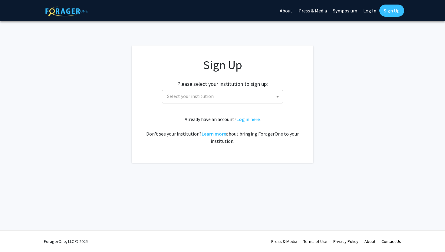
click at [197, 95] on span "Select your institution" at bounding box center [190, 96] width 47 height 6
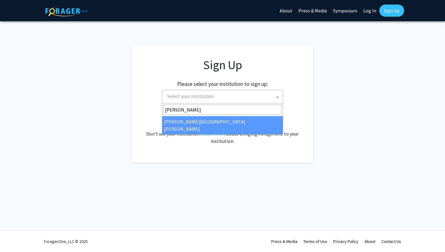
type input "[PERSON_NAME]"
select select "1"
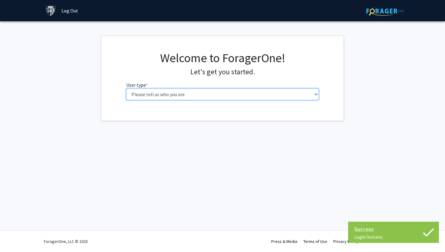
click at [220, 91] on select "Please tell us who you are Undergraduate Student Master's Student Doctoral Cand…" at bounding box center [222, 94] width 193 height 12
select select "1: undergrad"
click at [211, 97] on select "Please tell us who you are Undergraduate Student Master's Student Doctoral Cand…" at bounding box center [222, 94] width 193 height 12
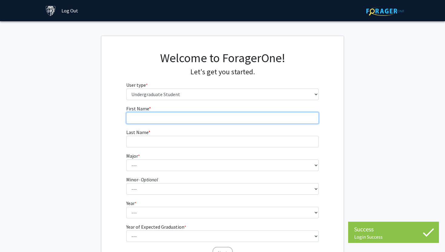
click at [206, 120] on input "First Name * required" at bounding box center [222, 118] width 193 height 12
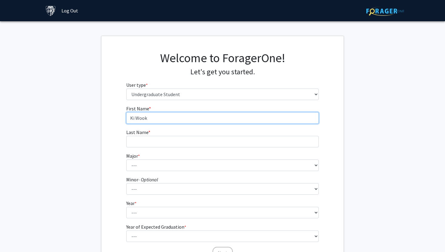
type input "Ki Wook"
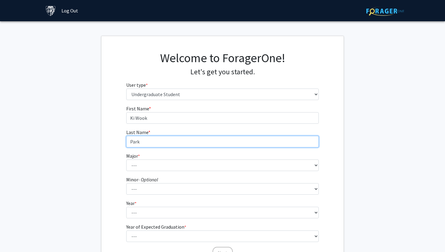
type input "Park"
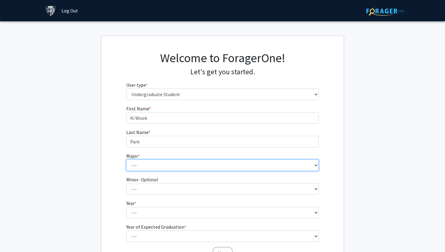
select select "37: 51"
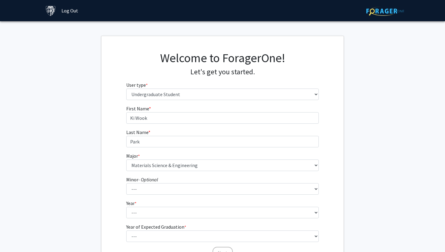
click at [186, 205] on fg-select "Year * required --- First-year Sophomore Junior Senior Postbaccalaureate Certif…" at bounding box center [222, 208] width 193 height 19
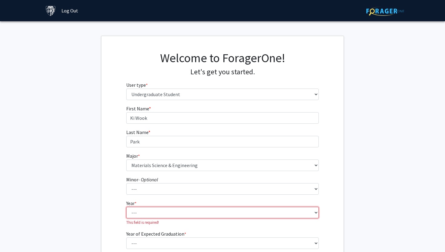
click at [185, 208] on select "--- First-year Sophomore Junior Senior Postbaccalaureate Certificate" at bounding box center [222, 212] width 193 height 12
select select "3: junior"
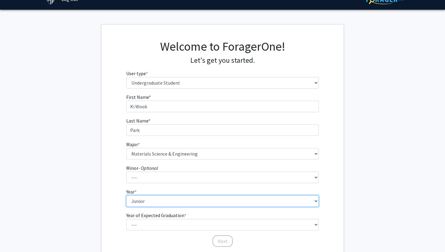
scroll to position [14, 0]
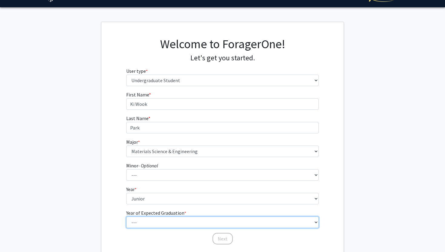
click at [155, 220] on select "--- 2025 2026 2027 2028 2029 2030 2031 2032 2033 2034" at bounding box center [222, 222] width 193 height 12
select select "3: 2027"
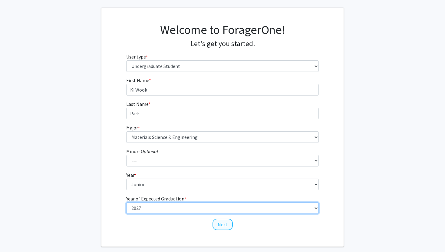
scroll to position [29, 0]
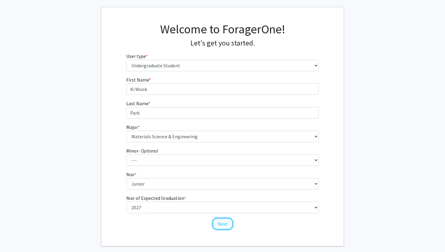
click at [223, 224] on button "Next" at bounding box center [222, 224] width 20 height 12
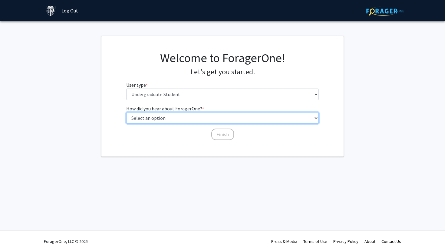
click at [172, 116] on select "Select an option Peer/student recommendation Faculty/staff recommendation Unive…" at bounding box center [222, 118] width 193 height 12
select select "3: university_website"
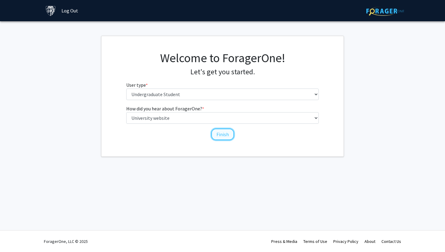
click at [218, 135] on button "Finish" at bounding box center [222, 134] width 23 height 12
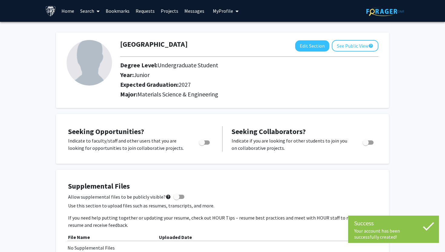
click at [199, 143] on span "Toggle" at bounding box center [202, 142] width 6 height 6
click at [202, 144] on input "Are you actively seeking opportunities?" at bounding box center [202, 144] width 0 height 0
checkbox input "true"
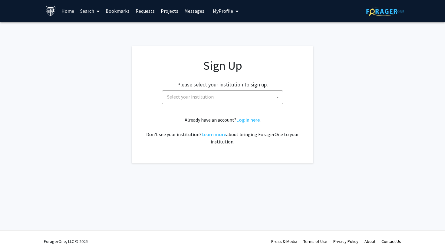
click at [241, 120] on link "Log in here" at bounding box center [247, 120] width 23 height 6
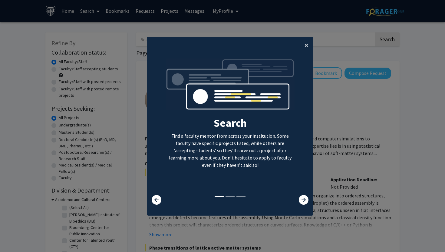
click at [308, 49] on button "×" at bounding box center [307, 45] width 14 height 17
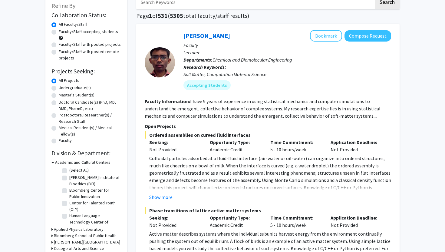
scroll to position [38, 0]
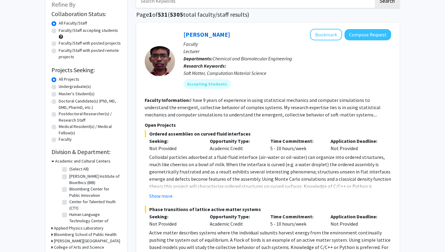
click at [59, 86] on label "Undergraduate(s)" at bounding box center [75, 86] width 32 height 6
click at [59, 86] on input "Undergraduate(s)" at bounding box center [61, 85] width 4 height 4
radio input "true"
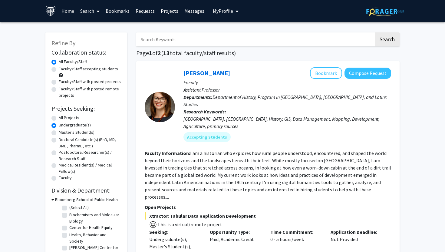
click at [61, 75] on span at bounding box center [61, 75] width 4 height 4
click at [61, 76] on span at bounding box center [61, 75] width 4 height 4
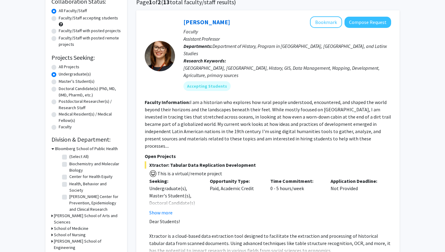
scroll to position [2, 0]
click at [77, 238] on h3 "Whiting School of Engineering" at bounding box center [87, 244] width 67 height 13
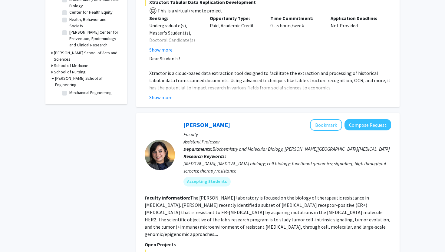
scroll to position [189, 0]
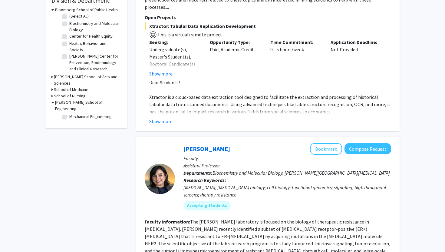
click at [69, 113] on label "Mechanical Engineering" at bounding box center [90, 116] width 42 height 6
click at [69, 113] on input "Mechanical Engineering" at bounding box center [71, 115] width 4 height 4
checkbox input "true"
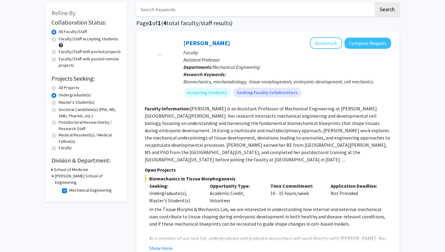
scroll to position [41, 0]
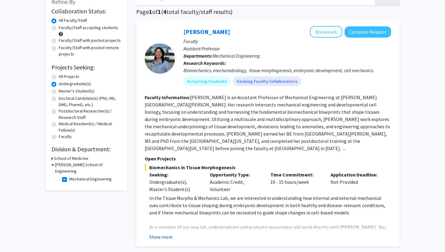
click at [166, 233] on button "Show more" at bounding box center [160, 236] width 23 height 7
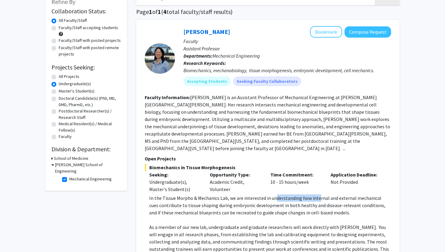
drag, startPoint x: 274, startPoint y: 187, endPoint x: 317, endPoint y: 193, distance: 43.3
click at [317, 194] on p "In the Tissue Morpho & Mechanics Lab, we are interested in understanding how in…" at bounding box center [270, 205] width 242 height 22
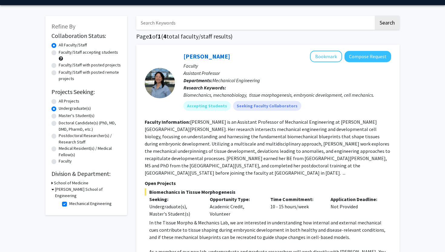
scroll to position [16, 0]
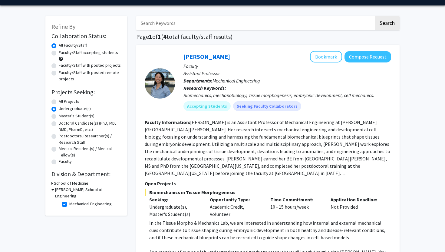
click at [59, 101] on label "All Projects" at bounding box center [69, 101] width 21 height 6
click at [59, 101] on input "All Projects" at bounding box center [61, 100] width 4 height 4
radio input "true"
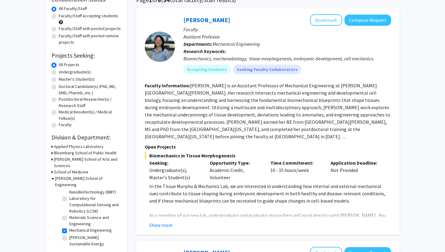
scroll to position [55, 0]
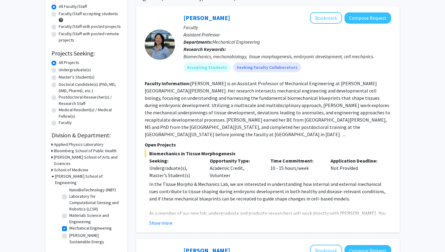
click at [69, 225] on label "Mechanical Engineering" at bounding box center [90, 228] width 42 height 6
click at [69, 225] on input "Mechanical Engineering" at bounding box center [71, 227] width 4 height 4
checkbox input "false"
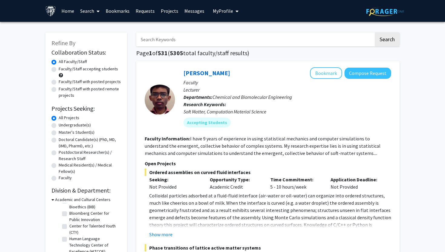
scroll to position [134, 0]
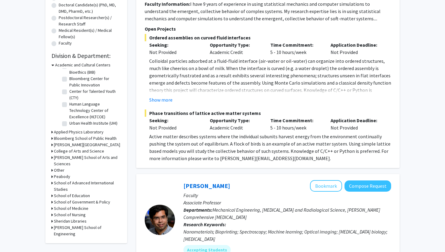
click at [81, 224] on h3 "Whiting School of Engineering" at bounding box center [87, 230] width 67 height 13
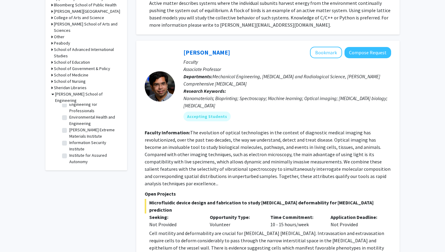
scroll to position [163, 0]
click at [69, 124] on label "Hopkins Extreme Materials Institute" at bounding box center [94, 130] width 50 height 13
click at [69, 124] on input "Hopkins Extreme Materials Institute" at bounding box center [71, 126] width 4 height 4
checkbox input "true"
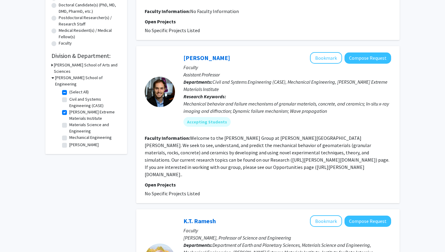
scroll to position [6, 0]
click at [91, 116] on label "Materials Science and Engineering" at bounding box center [94, 122] width 50 height 13
click at [73, 116] on input "Materials Science and Engineering" at bounding box center [71, 118] width 4 height 4
checkbox input "true"
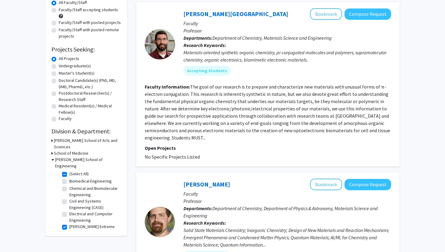
scroll to position [38, 0]
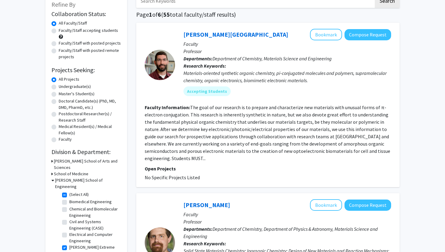
click at [59, 31] on label "Faculty/Staff accepting students" at bounding box center [88, 30] width 59 height 6
click at [59, 31] on input "Faculty/Staff accepting students" at bounding box center [61, 29] width 4 height 4
radio input "true"
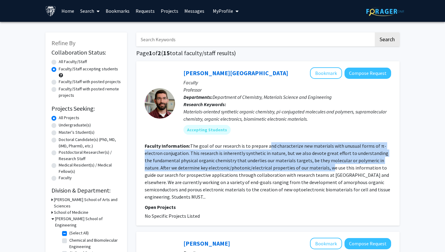
drag, startPoint x: 268, startPoint y: 145, endPoint x: 313, endPoint y: 169, distance: 51.3
click at [313, 169] on fg-read-more "The goal of our research is to prepare and characterize new materials with unus…" at bounding box center [267, 171] width 245 height 57
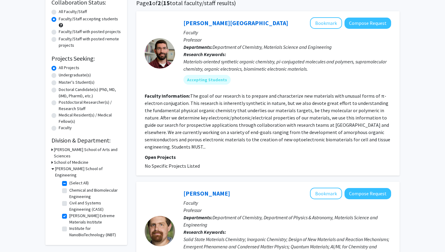
scroll to position [50, 0]
click at [357, 132] on fg-read-more "The goal of our research is to prepare and characterize new materials with unus…" at bounding box center [267, 120] width 245 height 57
click at [357, 138] on fg-read-more "The goal of our research is to prepare and characterize new materials with unus…" at bounding box center [267, 120] width 245 height 57
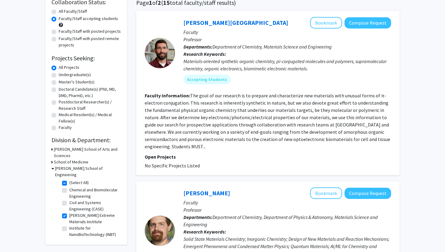
click at [342, 98] on section "Faculty Information: The goal of our research is to prepare and characterize ne…" at bounding box center [268, 121] width 246 height 58
click at [178, 95] on b "Faculty Information:" at bounding box center [167, 95] width 45 height 6
click at [209, 81] on mat-chip "Accepting Students" at bounding box center [206, 79] width 47 height 10
click at [382, 153] on p "Open Projects" at bounding box center [268, 156] width 246 height 7
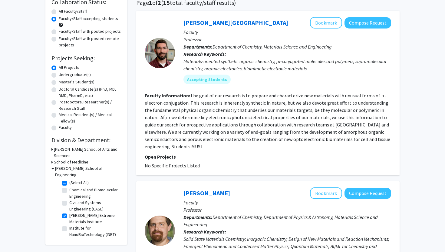
click at [380, 138] on fg-read-more "The goal of our research is to prepare and characterize new materials with unus…" at bounding box center [267, 120] width 245 height 57
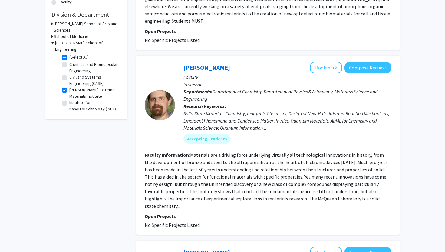
scroll to position [176, 0]
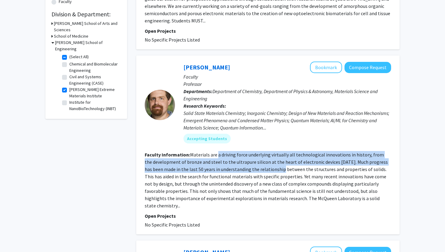
drag, startPoint x: 217, startPoint y: 150, endPoint x: 263, endPoint y: 158, distance: 46.7
click at [264, 158] on section "Faculty Information: Materials are a driving force underlying virtually all tec…" at bounding box center [268, 180] width 246 height 58
click at [263, 158] on section "Faculty Information: Materials are a driving force underlying virtually all tec…" at bounding box center [268, 180] width 246 height 58
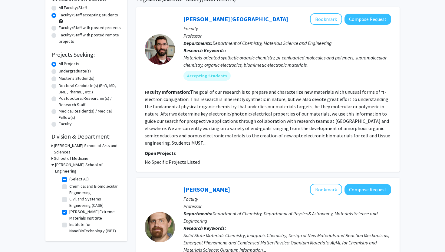
scroll to position [51, 0]
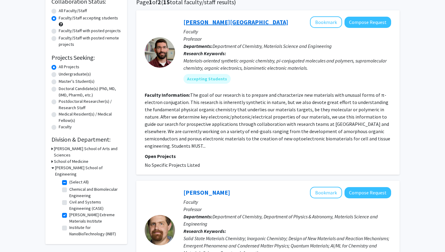
click at [196, 22] on link "J. D. Tovar" at bounding box center [235, 22] width 105 height 8
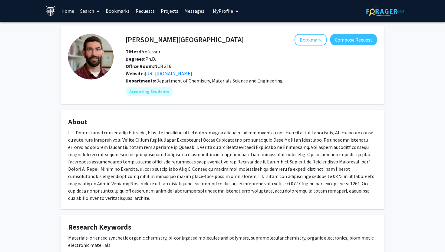
drag, startPoint x: 317, startPoint y: 141, endPoint x: 317, endPoint y: 162, distance: 21.5
click at [317, 162] on div at bounding box center [222, 165] width 309 height 73
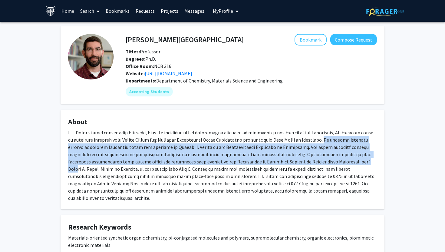
click at [317, 162] on div at bounding box center [222, 165] width 309 height 73
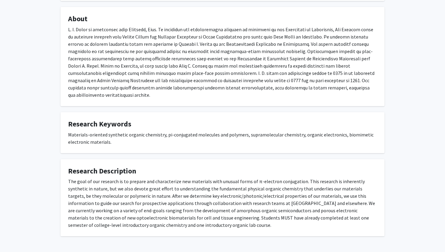
scroll to position [104, 0]
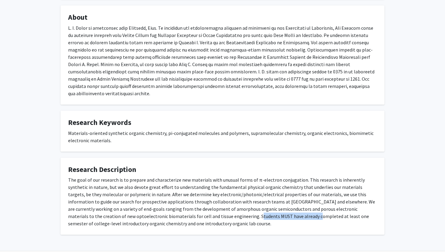
drag, startPoint x: 165, startPoint y: 210, endPoint x: 221, endPoint y: 210, distance: 55.4
click at [221, 210] on div "The goal of our research is to prepare and characterize new materials with unus…" at bounding box center [222, 201] width 309 height 51
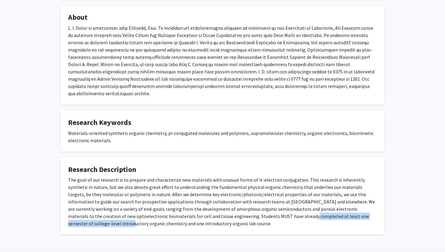
drag, startPoint x: 221, startPoint y: 210, endPoint x: 313, endPoint y: 210, distance: 92.6
click at [313, 210] on div "The goal of our research is to prepare and characterize new materials with unus…" at bounding box center [222, 201] width 309 height 51
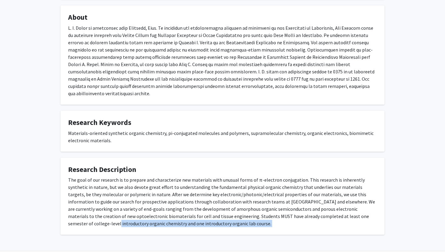
drag, startPoint x: 313, startPoint y: 210, endPoint x: 314, endPoint y: 224, distance: 13.9
click at [314, 224] on fg-card "Research Description The goal of our research is to prepare and characterize ne…" at bounding box center [223, 195] width 324 height 77
drag, startPoint x: 250, startPoint y: 161, endPoint x: 258, endPoint y: 210, distance: 49.7
click at [258, 210] on fg-card "Research Description The goal of our research is to prepare and characterize ne…" at bounding box center [223, 195] width 324 height 77
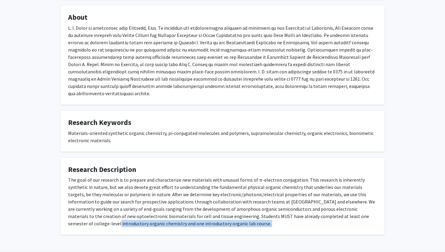
click at [258, 210] on div "The goal of our research is to prepare and characterize new materials with unus…" at bounding box center [222, 201] width 309 height 51
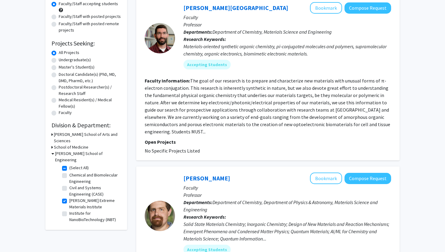
scroll to position [134, 0]
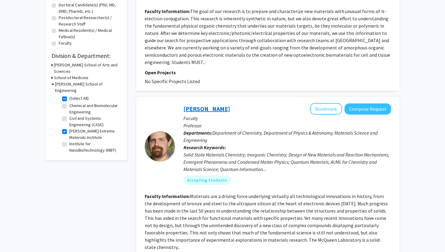
click at [192, 105] on link "Tyrel McQueen" at bounding box center [206, 109] width 47 height 8
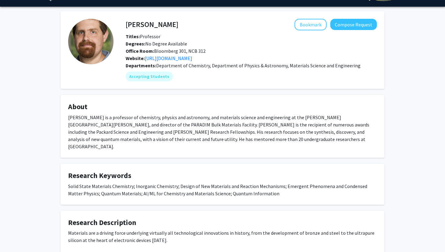
scroll to position [138, 0]
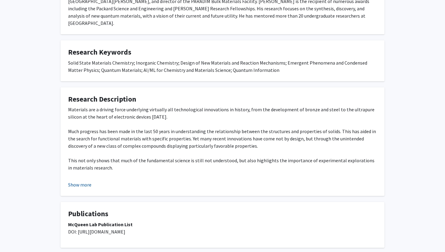
click at [76, 181] on button "Show more" at bounding box center [79, 184] width 23 height 7
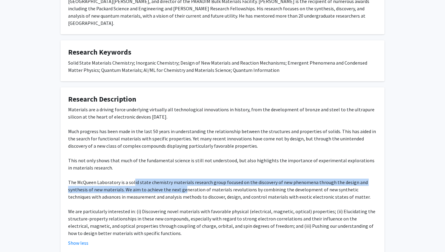
drag, startPoint x: 133, startPoint y: 172, endPoint x: 183, endPoint y: 185, distance: 51.5
click at [184, 185] on div "Materials are a driving force underlying virtually all technological innovation…" at bounding box center [222, 171] width 309 height 131
click at [183, 185] on div "Materials are a driving force underlying virtually all technological innovation…" at bounding box center [222, 171] width 309 height 131
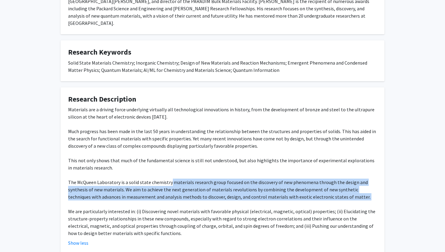
drag, startPoint x: 169, startPoint y: 177, endPoint x: 221, endPoint y: 199, distance: 56.3
click at [221, 199] on div "Materials are a driving force underlying virtually all technological innovation…" at bounding box center [222, 171] width 309 height 131
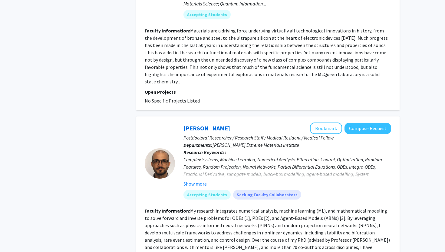
scroll to position [302, 0]
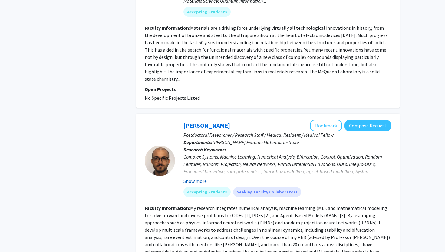
click at [191, 177] on button "Show more" at bounding box center [194, 180] width 23 height 7
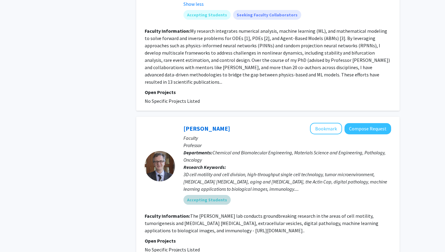
scroll to position [523, 0]
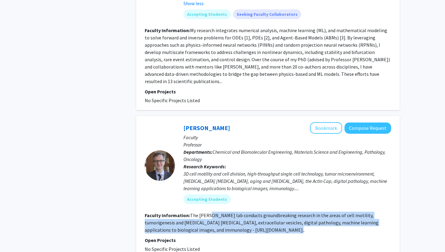
drag, startPoint x: 207, startPoint y: 193, endPoint x: 255, endPoint y: 204, distance: 48.8
click at [255, 211] on section "Faculty Information: The Wirtz lab conducts groundbreaking research in the area…" at bounding box center [268, 222] width 246 height 22
drag, startPoint x: 269, startPoint y: 192, endPoint x: 276, endPoint y: 205, distance: 14.6
click at [276, 211] on section "Faculty Information: The Wirtz lab conducts groundbreaking research in the area…" at bounding box center [268, 222] width 246 height 22
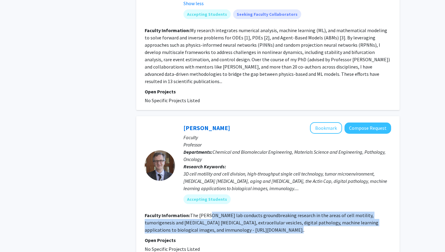
click at [276, 211] on section "Faculty Information: The Wirtz lab conducts groundbreaking research in the area…" at bounding box center [268, 222] width 246 height 22
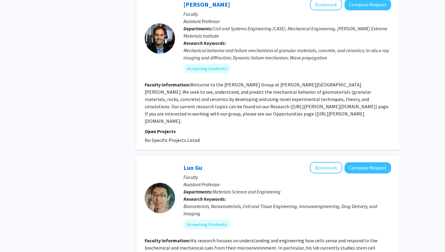
scroll to position [1044, 0]
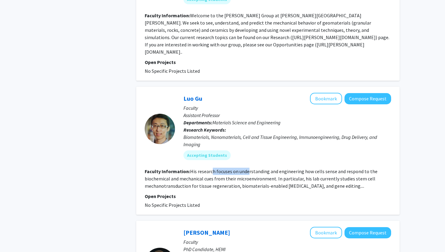
drag, startPoint x: 211, startPoint y: 141, endPoint x: 247, endPoint y: 143, distance: 36.7
click at [247, 168] on fg-read-more "His research focuses on understanding and engineering how cells sense and respo…" at bounding box center [261, 178] width 233 height 21
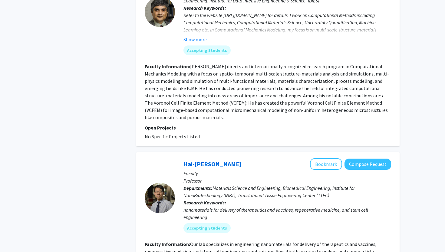
scroll to position [1534, 0]
